Goal: Task Accomplishment & Management: Complete application form

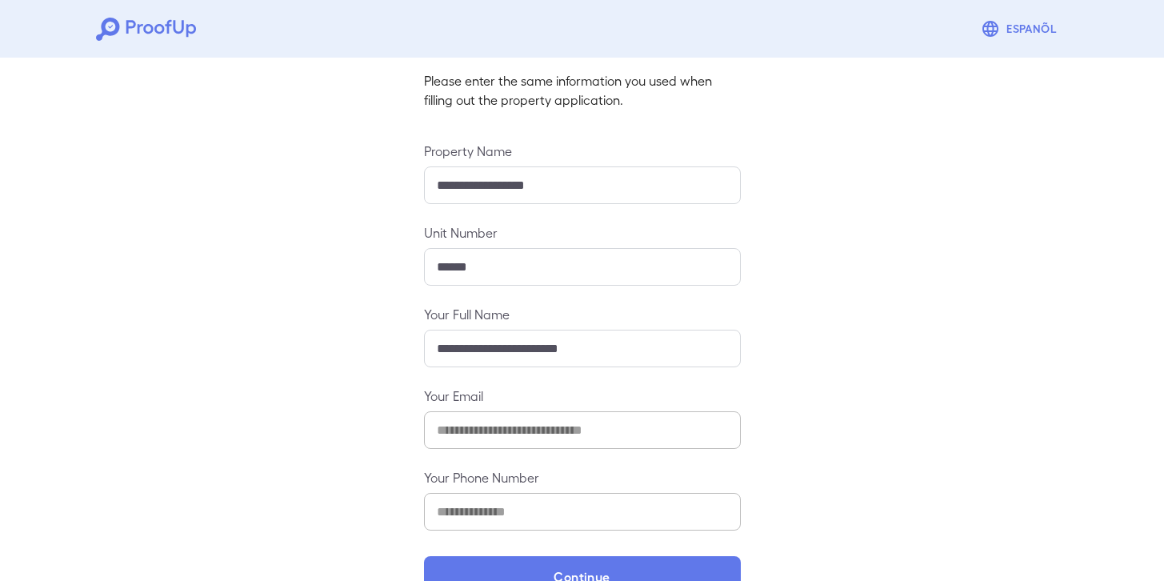
scroll to position [144, 0]
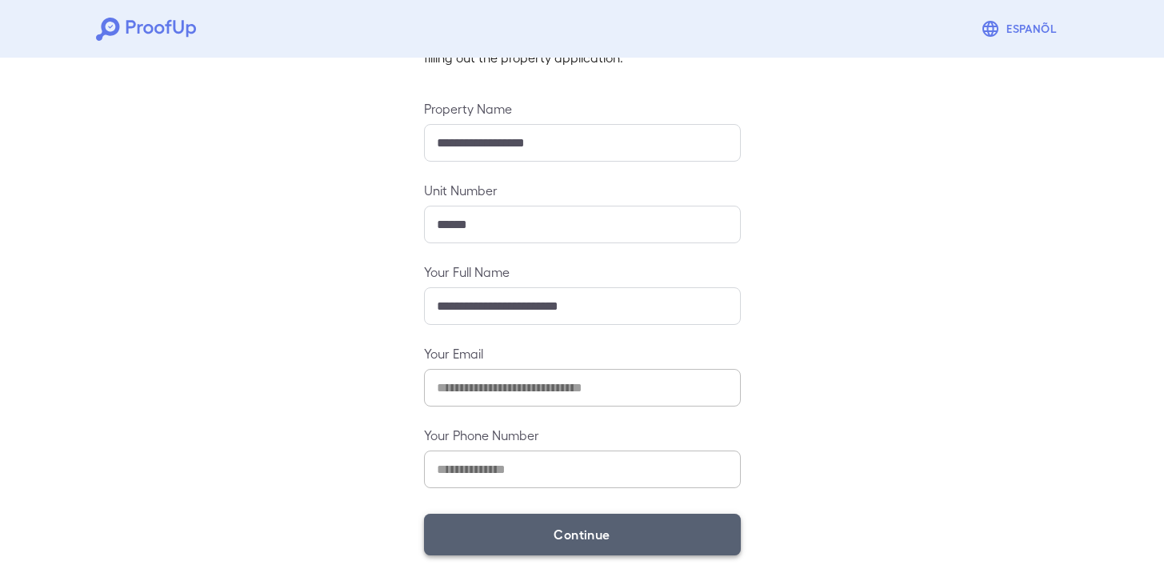
click at [493, 521] on button "Continue" at bounding box center [582, 535] width 317 height 42
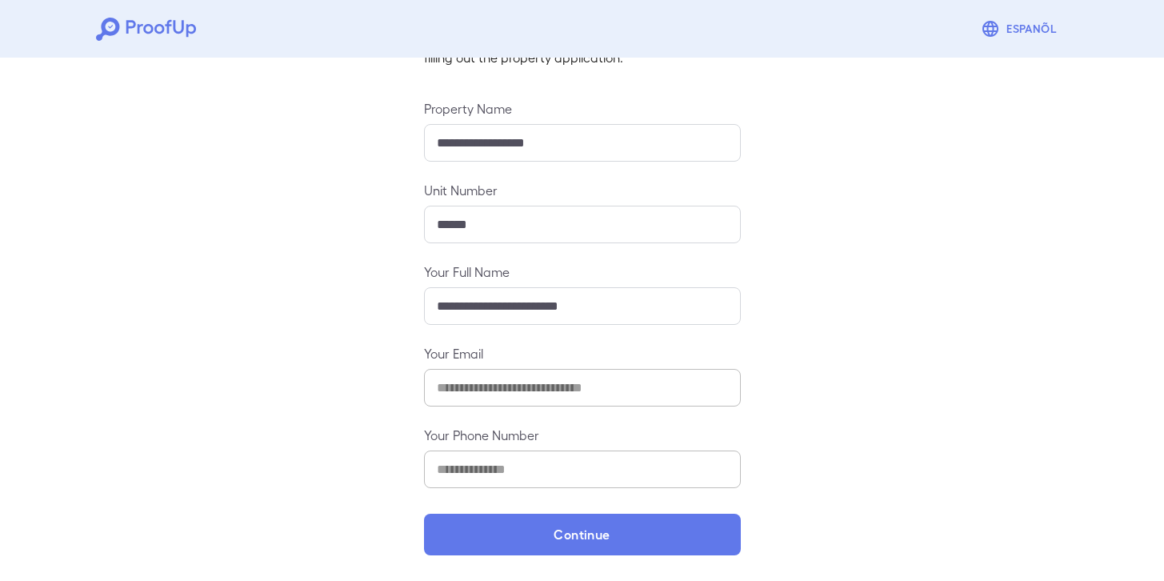
scroll to position [121, 0]
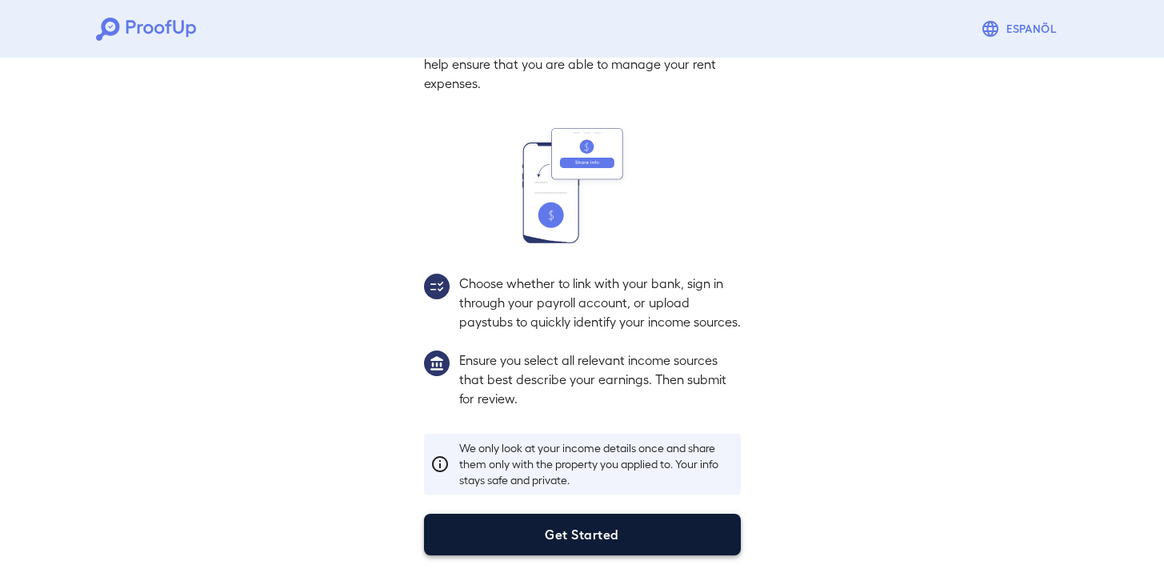
click at [570, 530] on button "Get Started" at bounding box center [582, 535] width 317 height 42
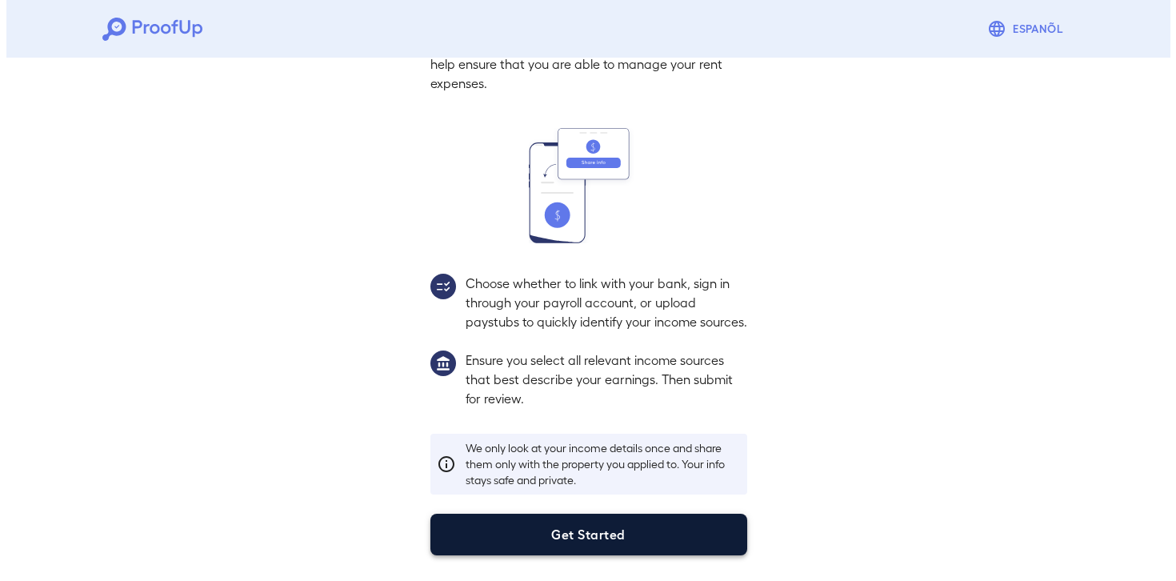
scroll to position [30, 0]
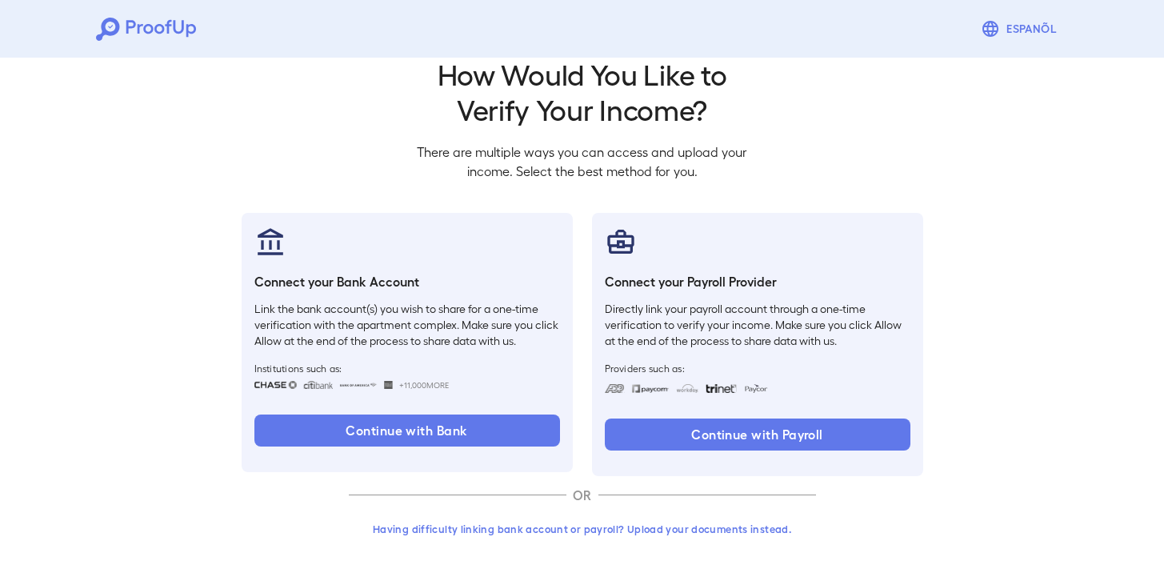
click at [597, 525] on button "Having difficulty linking bank account or payroll? Upload your documents instea…" at bounding box center [582, 528] width 467 height 29
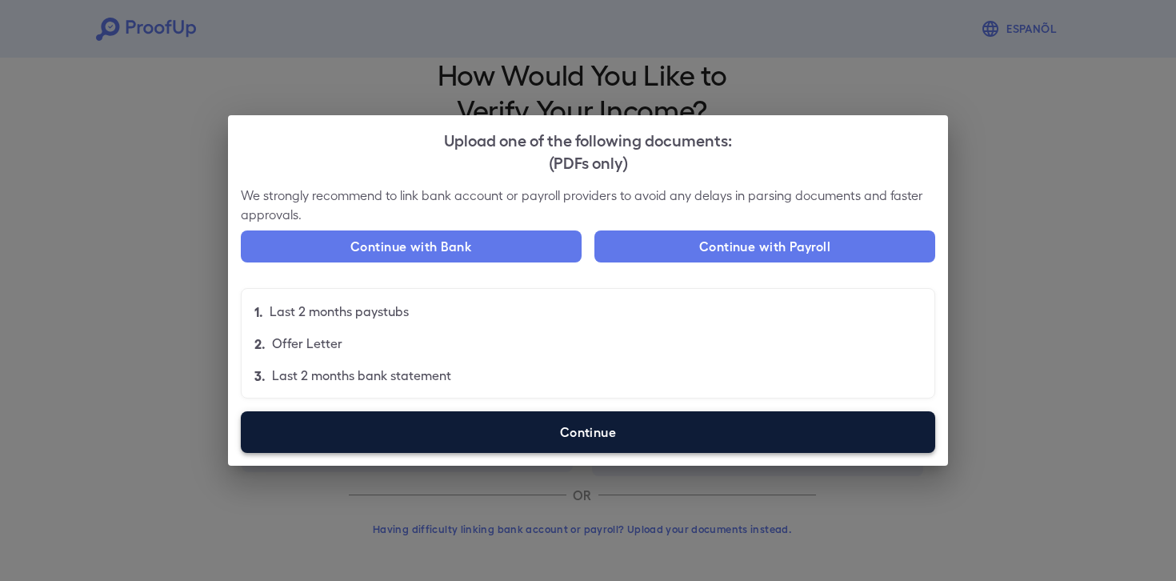
click at [597, 426] on label "Continue" at bounding box center [588, 432] width 694 height 42
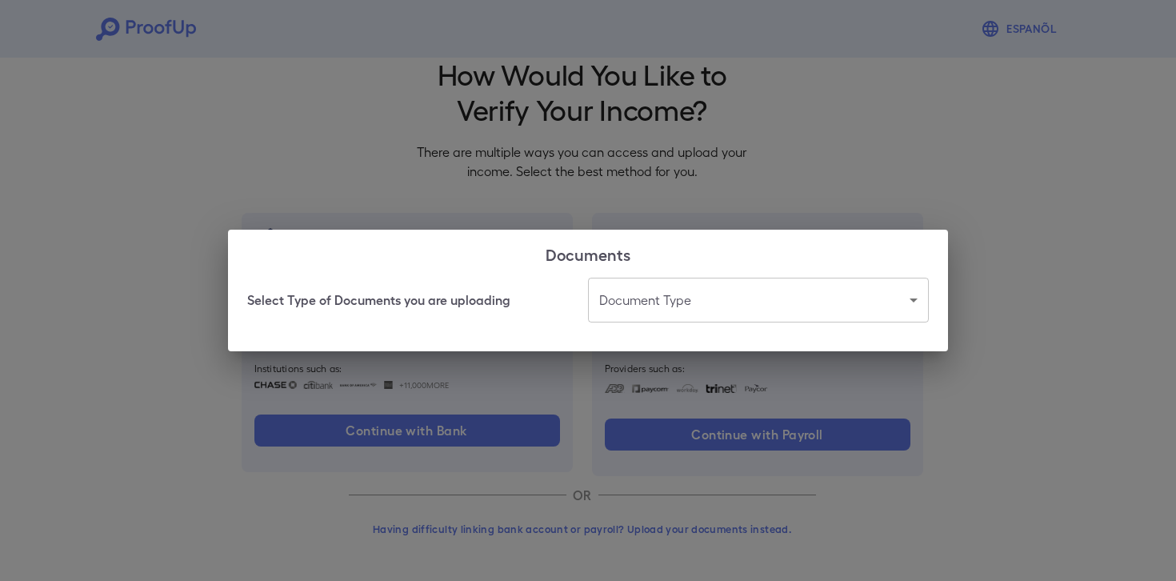
click at [637, 288] on body "Espanõl Go back How Would You Like to Verify Your Income? There are multiple wa…" at bounding box center [588, 275] width 1176 height 611
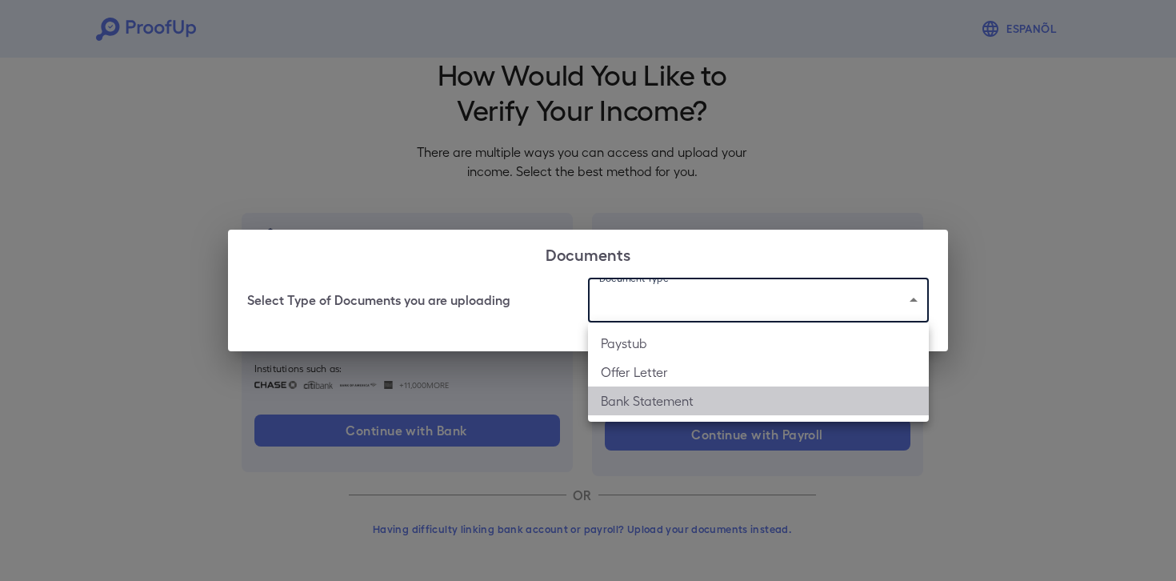
click at [667, 407] on li "Bank Statement" at bounding box center [758, 400] width 341 height 29
type input "**********"
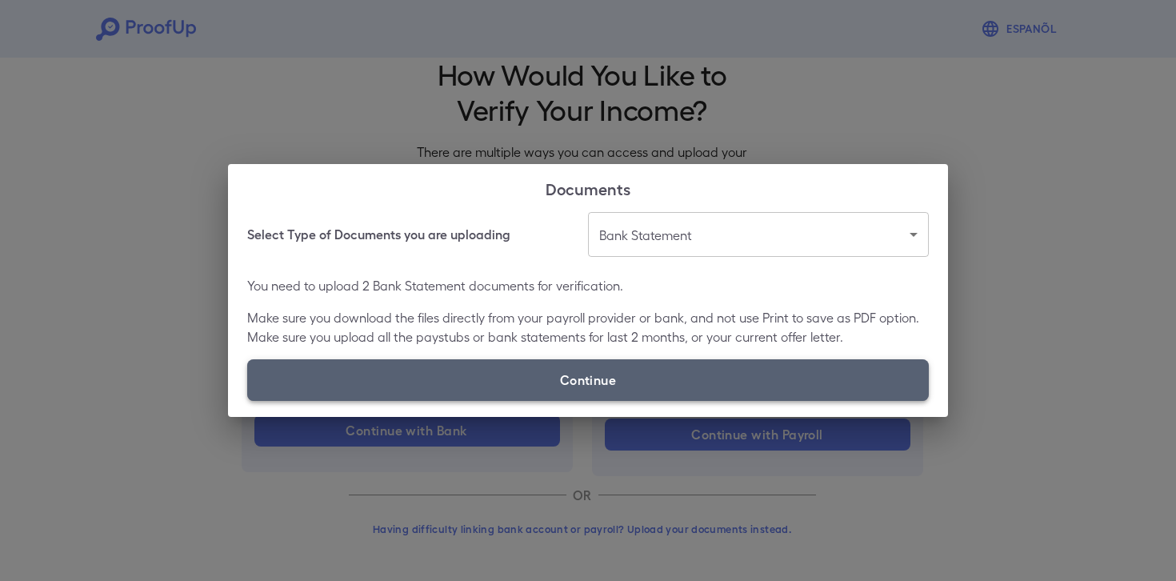
click at [636, 367] on label "Continue" at bounding box center [587, 380] width 681 height 42
click at [248, 400] on input "Continue" at bounding box center [247, 400] width 1 height 1
